Goal: Find specific page/section: Find specific page/section

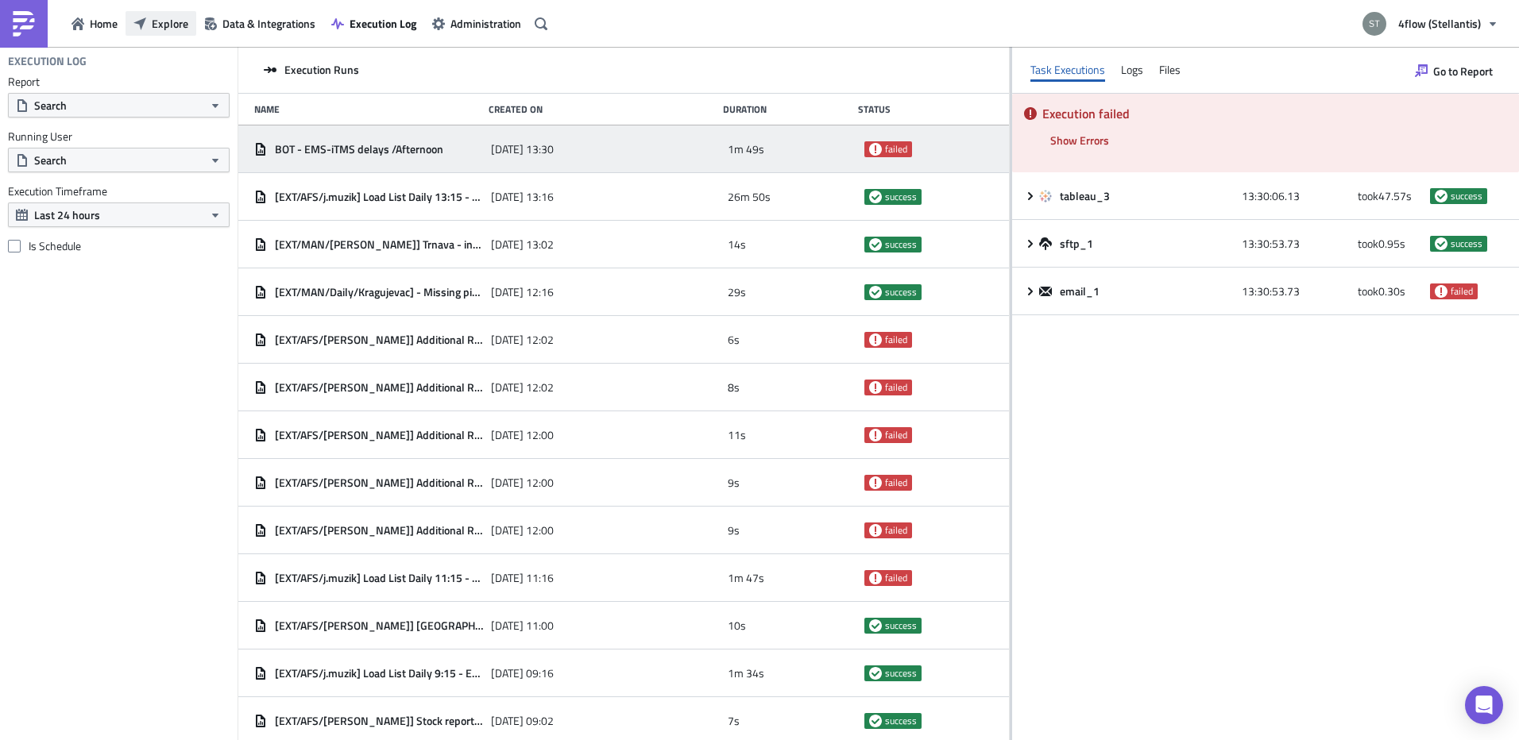
drag, startPoint x: 0, startPoint y: 0, endPoint x: 163, endPoint y: 17, distance: 163.8
click at [163, 17] on span "Explore" at bounding box center [170, 23] width 37 height 17
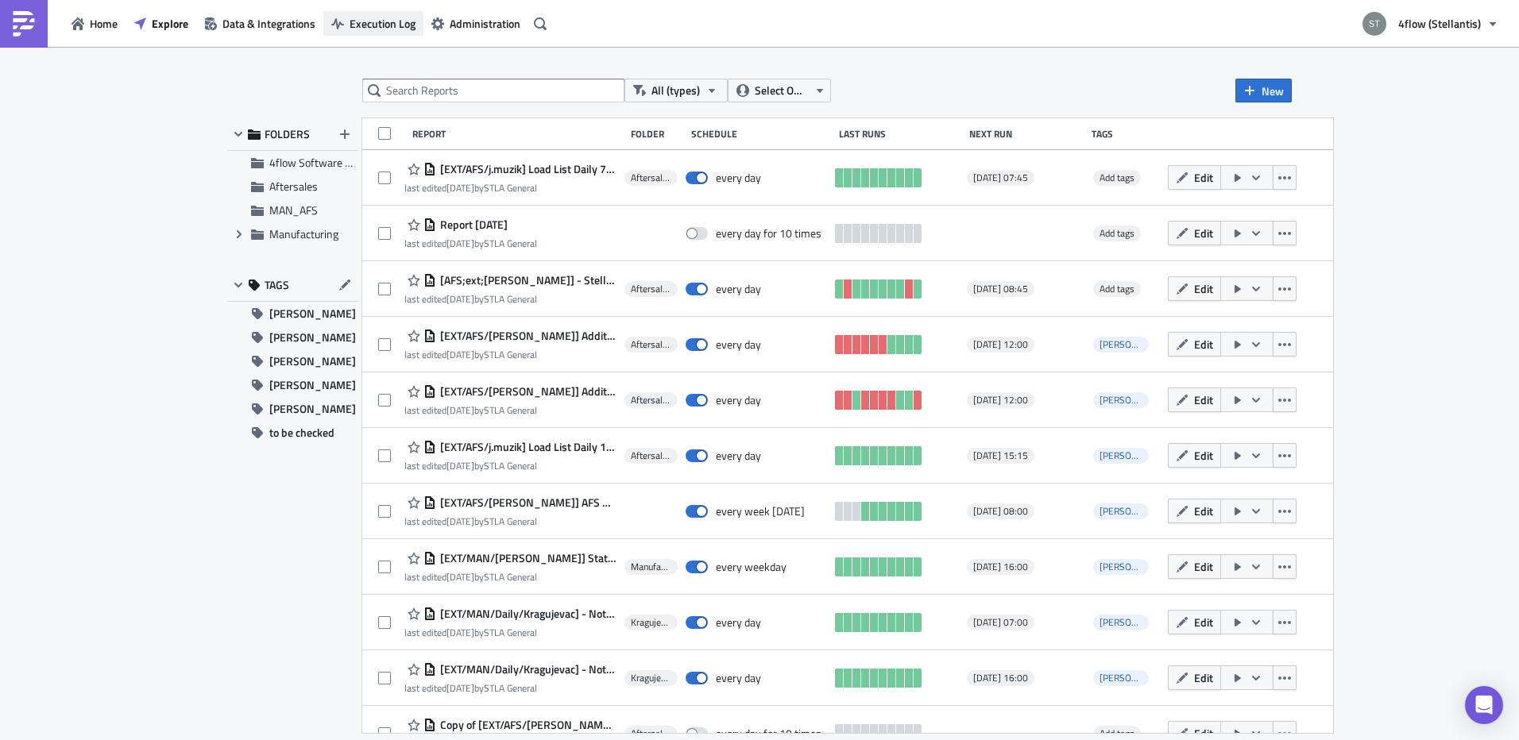
click at [391, 25] on span "Execution Log" at bounding box center [382, 23] width 66 height 17
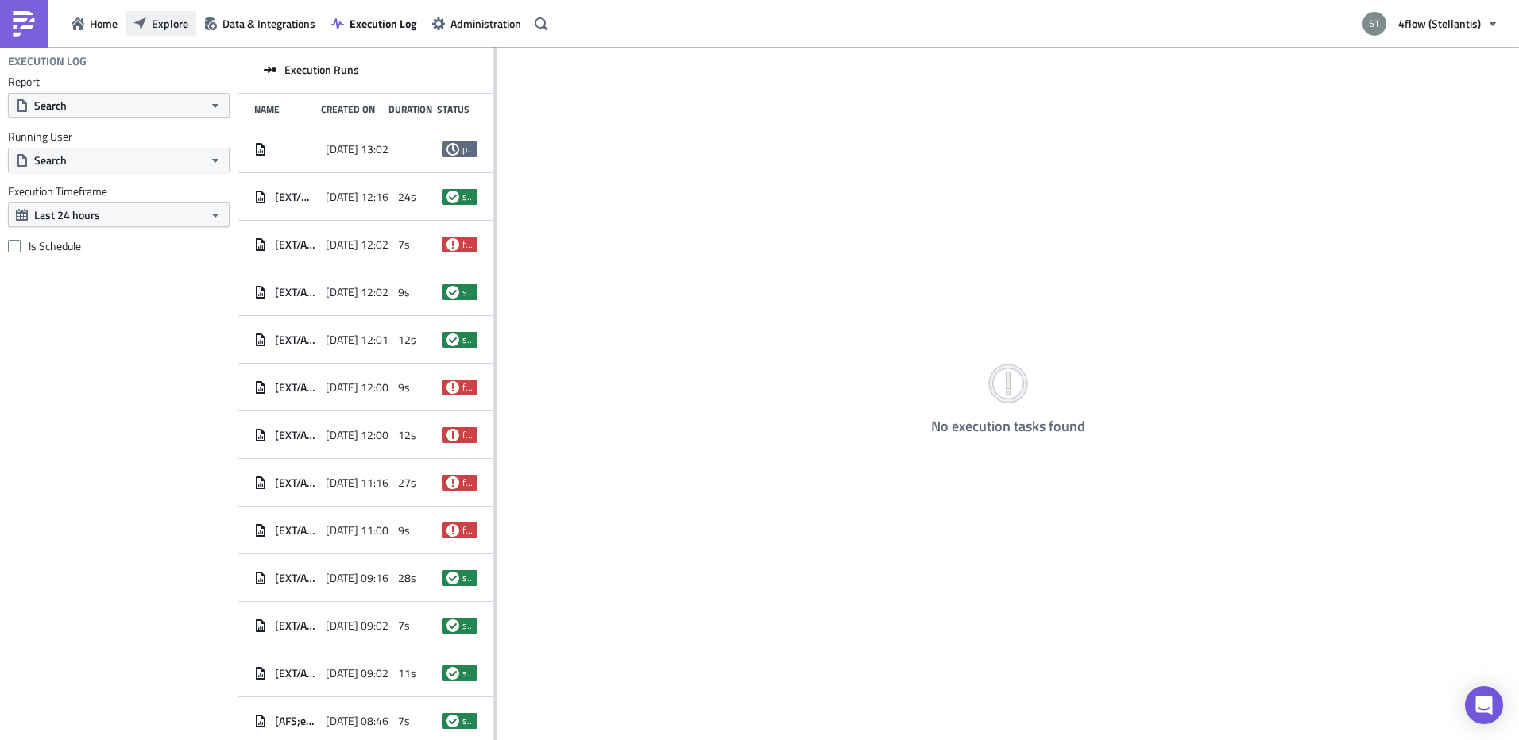
click at [177, 29] on span "Explore" at bounding box center [170, 23] width 37 height 17
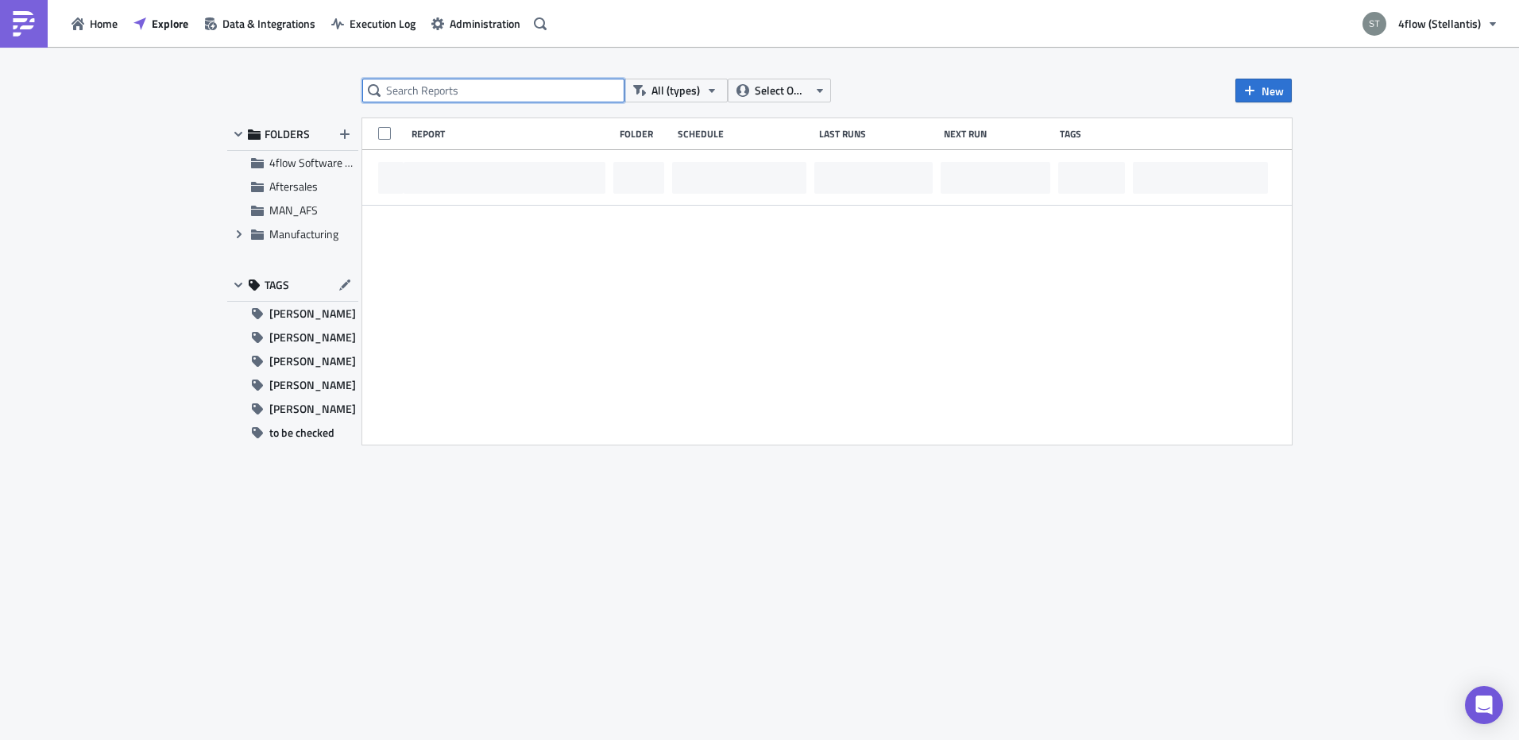
click at [395, 79] on input "text" at bounding box center [493, 91] width 262 height 24
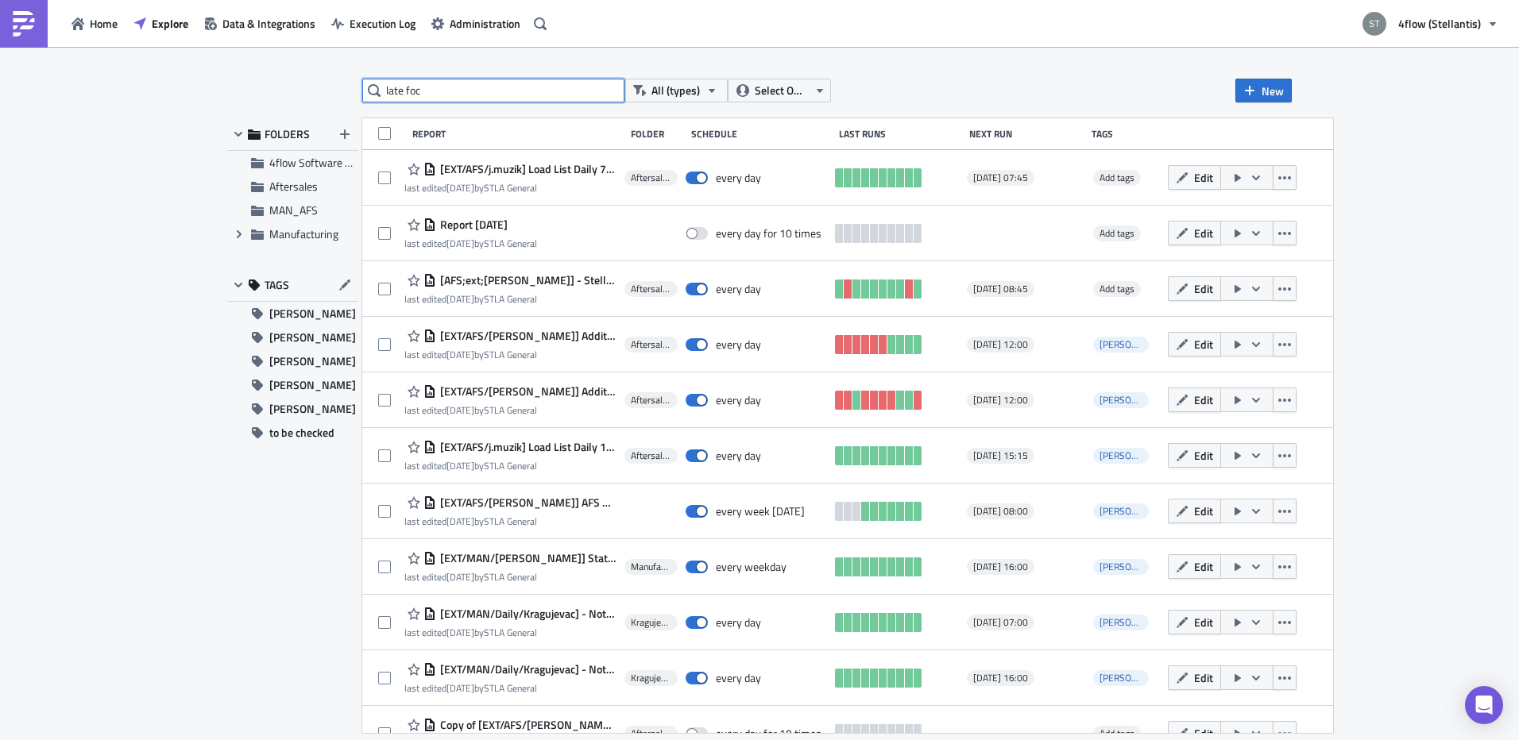
type input "late foc"
